Goal: Task Accomplishment & Management: Use online tool/utility

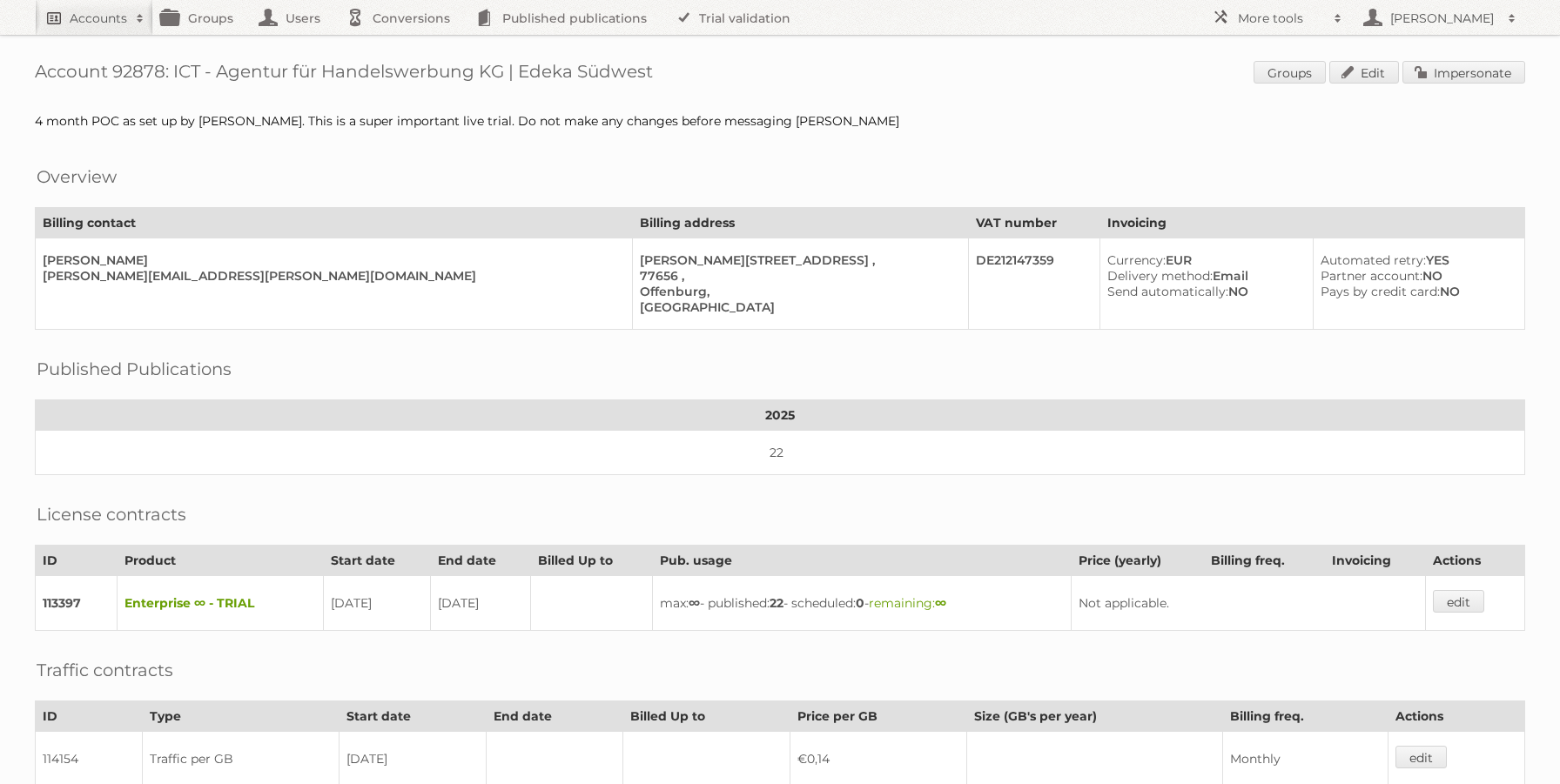
click at [82, 14] on h2 "Accounts" at bounding box center [99, 19] width 57 height 18
type input"] "netto-online"
click at [402, 44] on input "Search" at bounding box center [414, 57] width 26 height 26
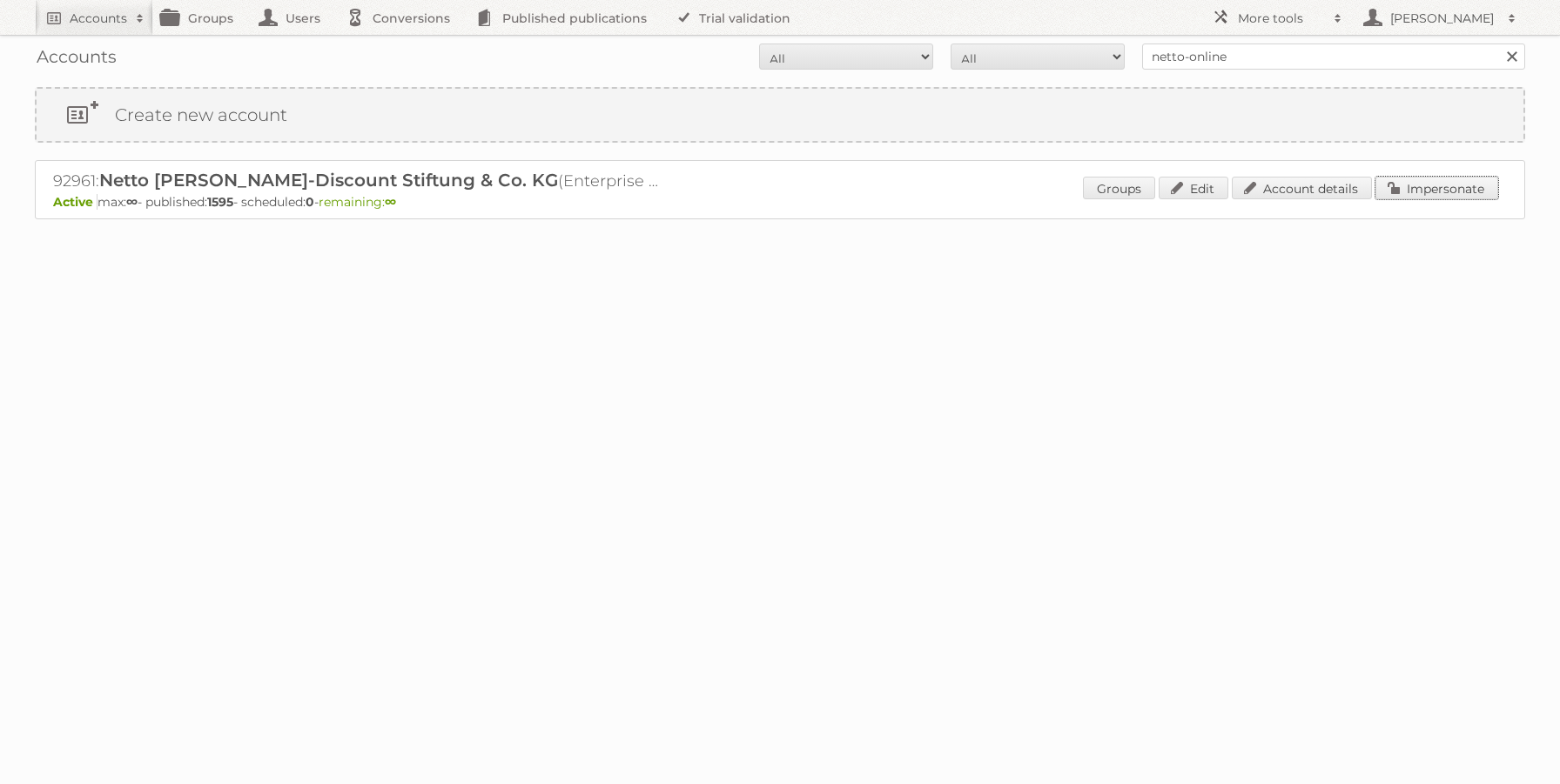
click at [1470, 188] on link "Impersonate" at bounding box center [1437, 187] width 122 height 23
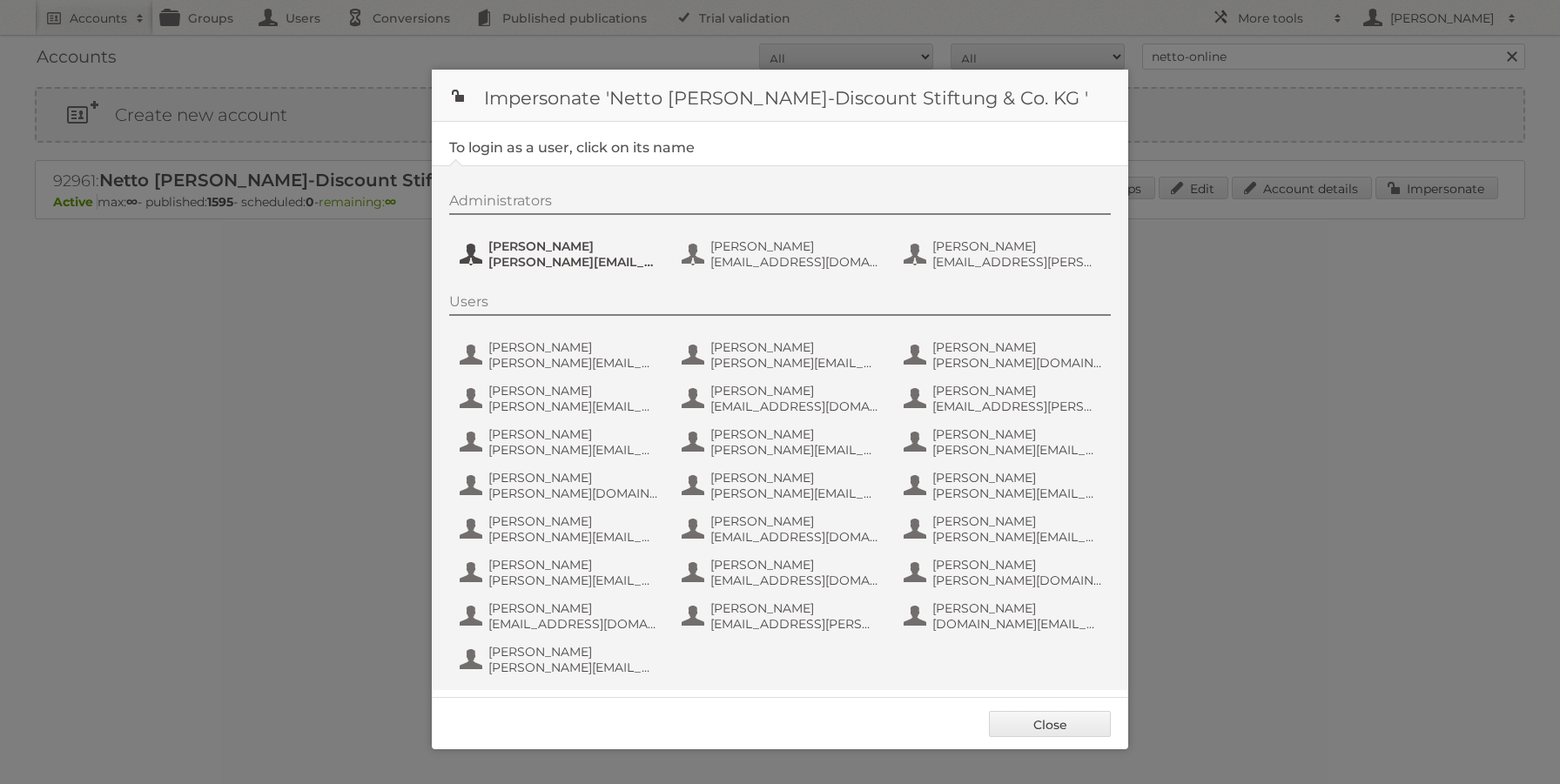
click at [516, 258] on span "[PERSON_NAME][EMAIL_ADDRESS][PERSON_NAME][DOMAIN_NAME]" at bounding box center [572, 262] width 169 height 16
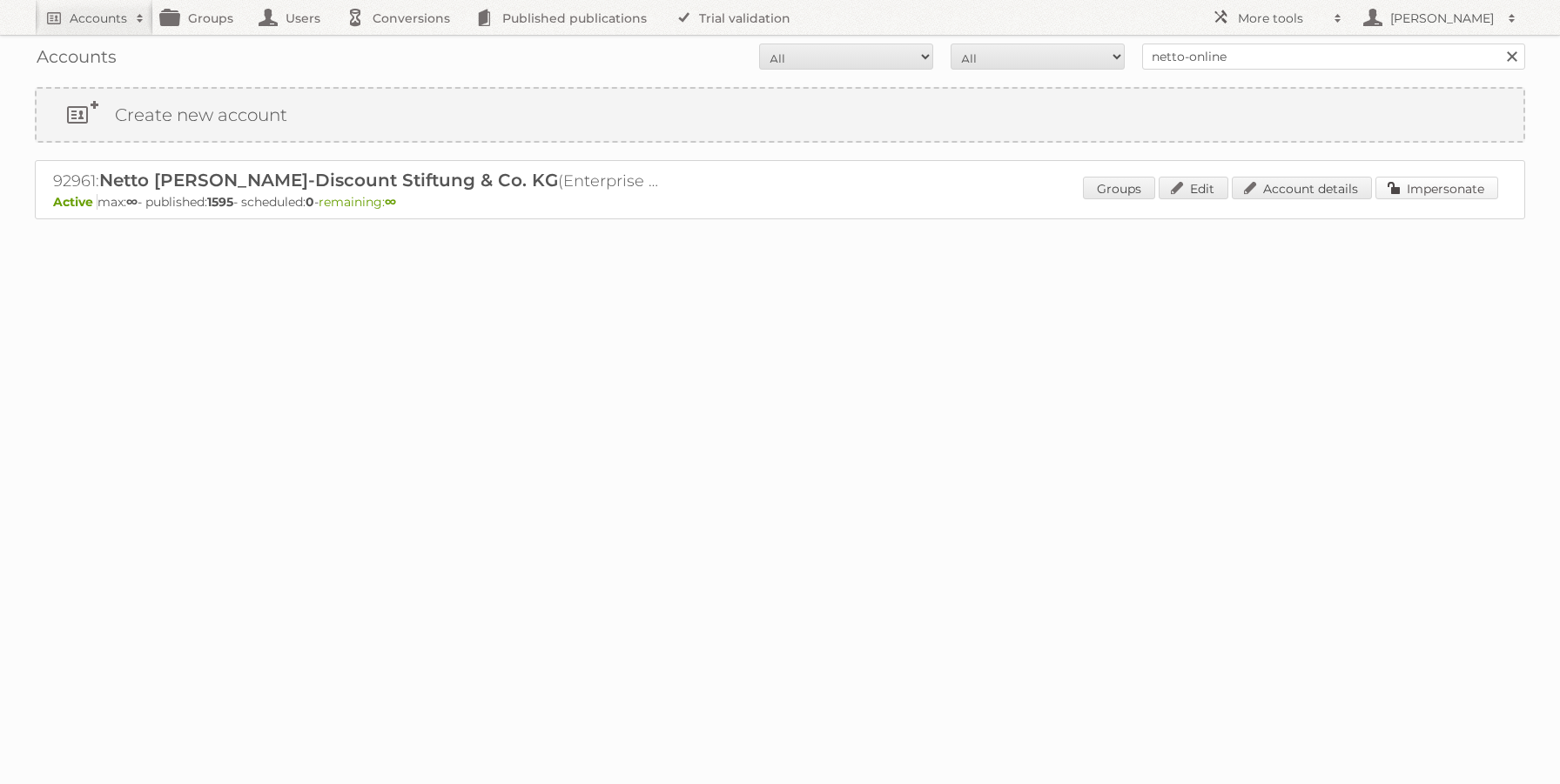
click at [1393, 185] on link "Impersonate" at bounding box center [1437, 187] width 122 height 23
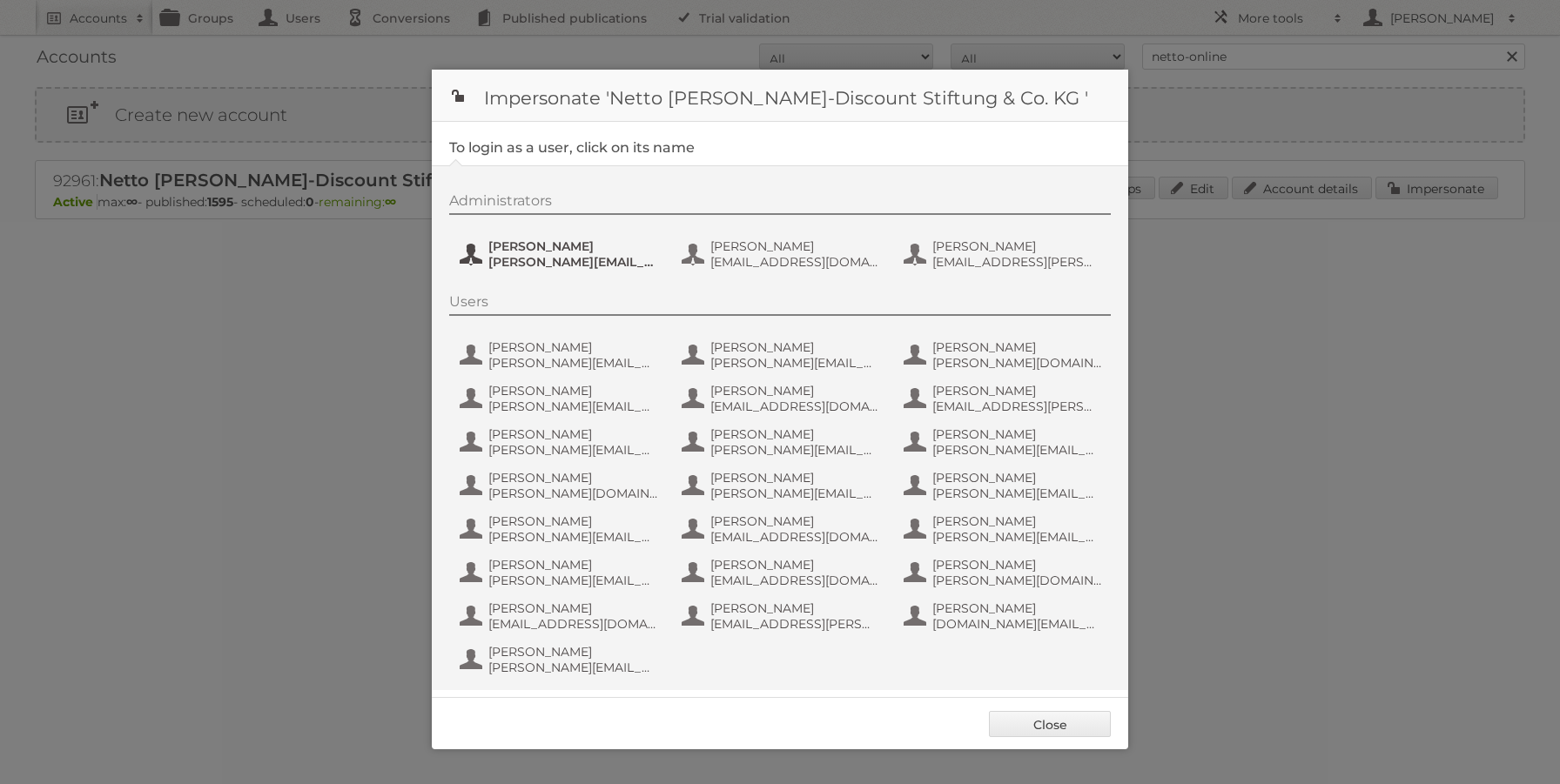
click at [548, 249] on span "[PERSON_NAME]" at bounding box center [572, 247] width 169 height 16
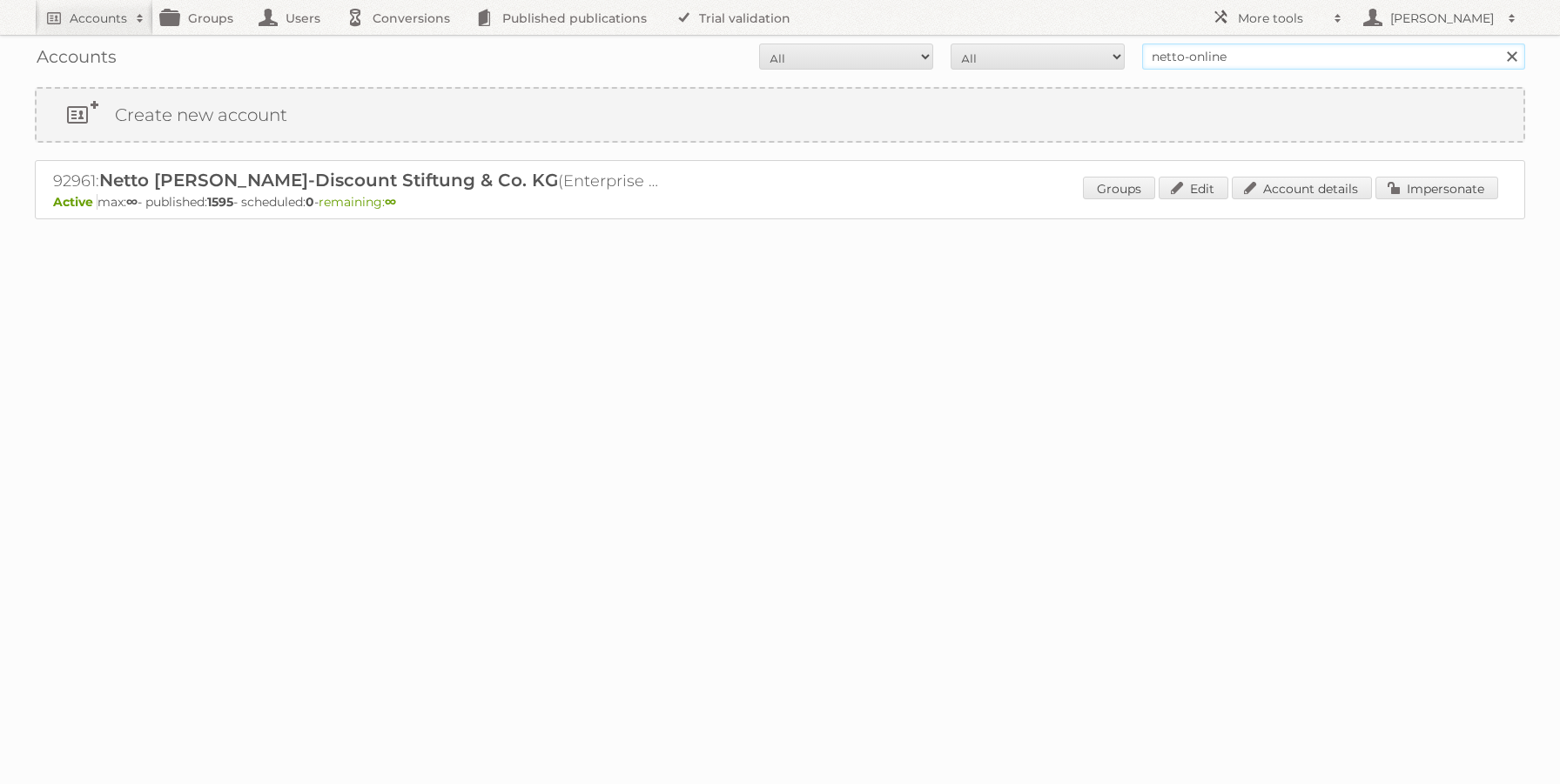
click at [1260, 48] on input "netto-online" at bounding box center [1333, 56] width 383 height 26
type input "edeka ict"
click at [1498, 43] on input "Search" at bounding box center [1511, 56] width 26 height 26
click at [1413, 191] on link "Impersonate" at bounding box center [1437, 187] width 122 height 23
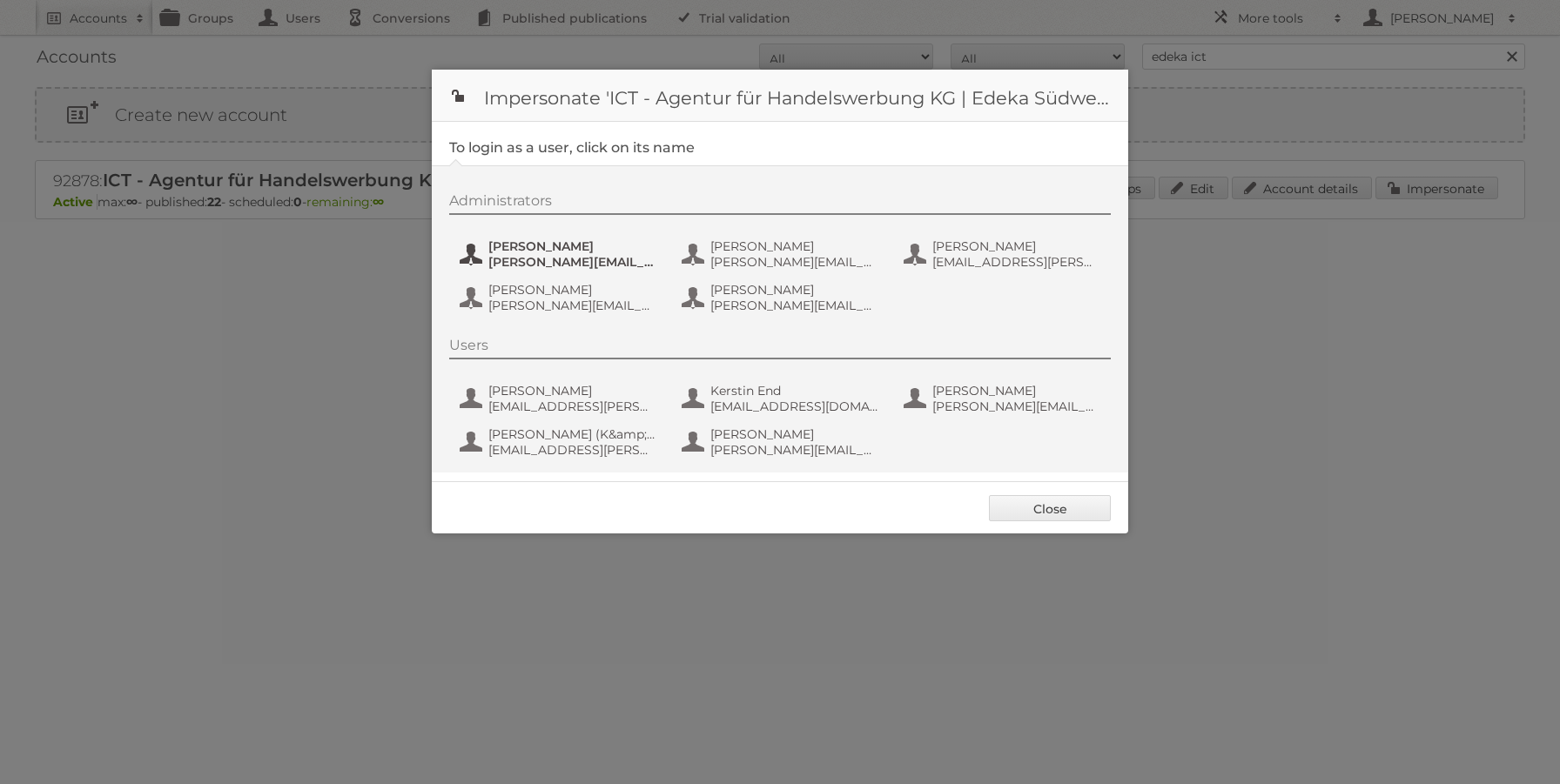
click at [582, 259] on span "benjamin.discher@ictwerbung.de" at bounding box center [572, 262] width 169 height 16
